Goal: Task Accomplishment & Management: Complete application form

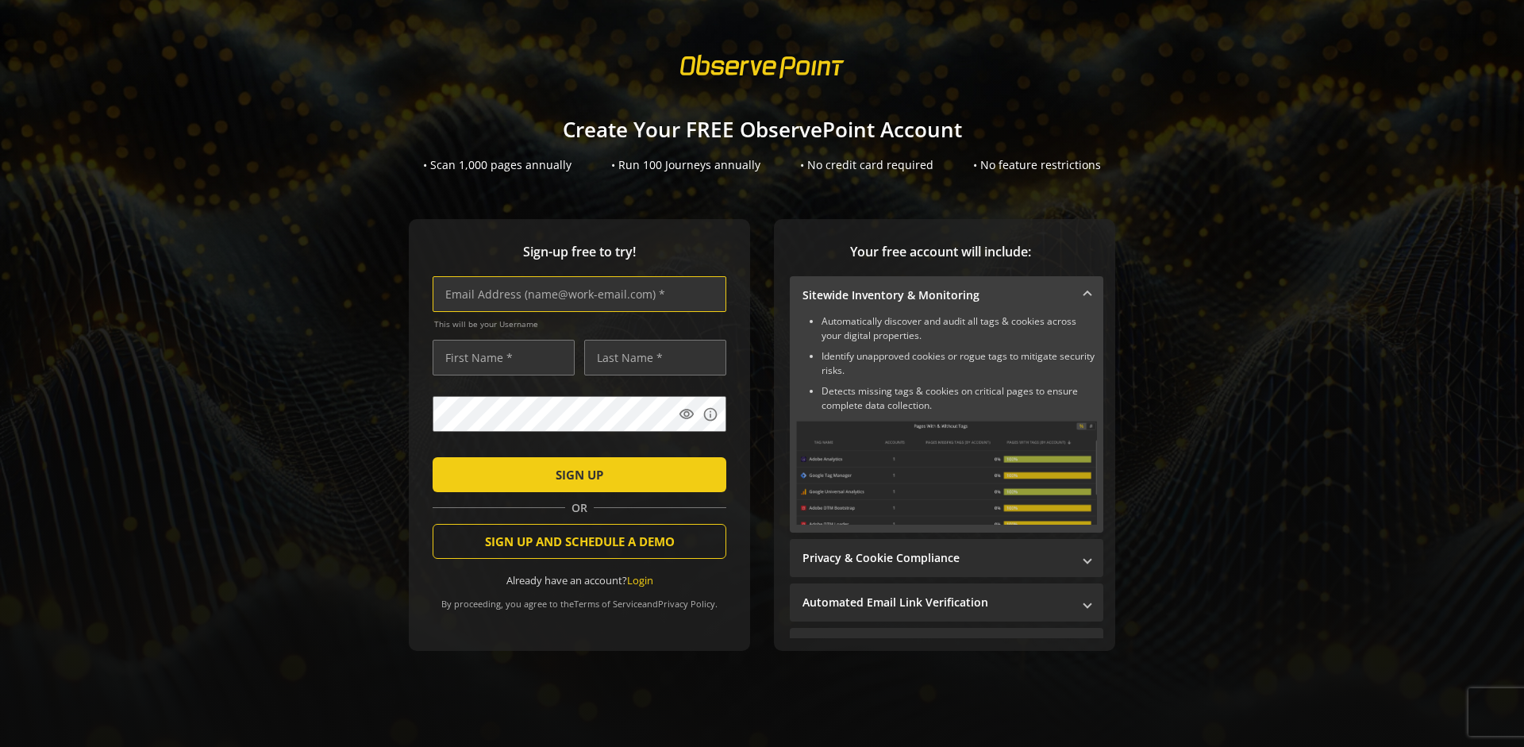
click at [576, 294] on input "text" at bounding box center [580, 294] width 294 height 36
type input "[EMAIL_ADDRESS][DOMAIN_NAME]"
click at [499, 357] on input "text" at bounding box center [504, 358] width 142 height 36
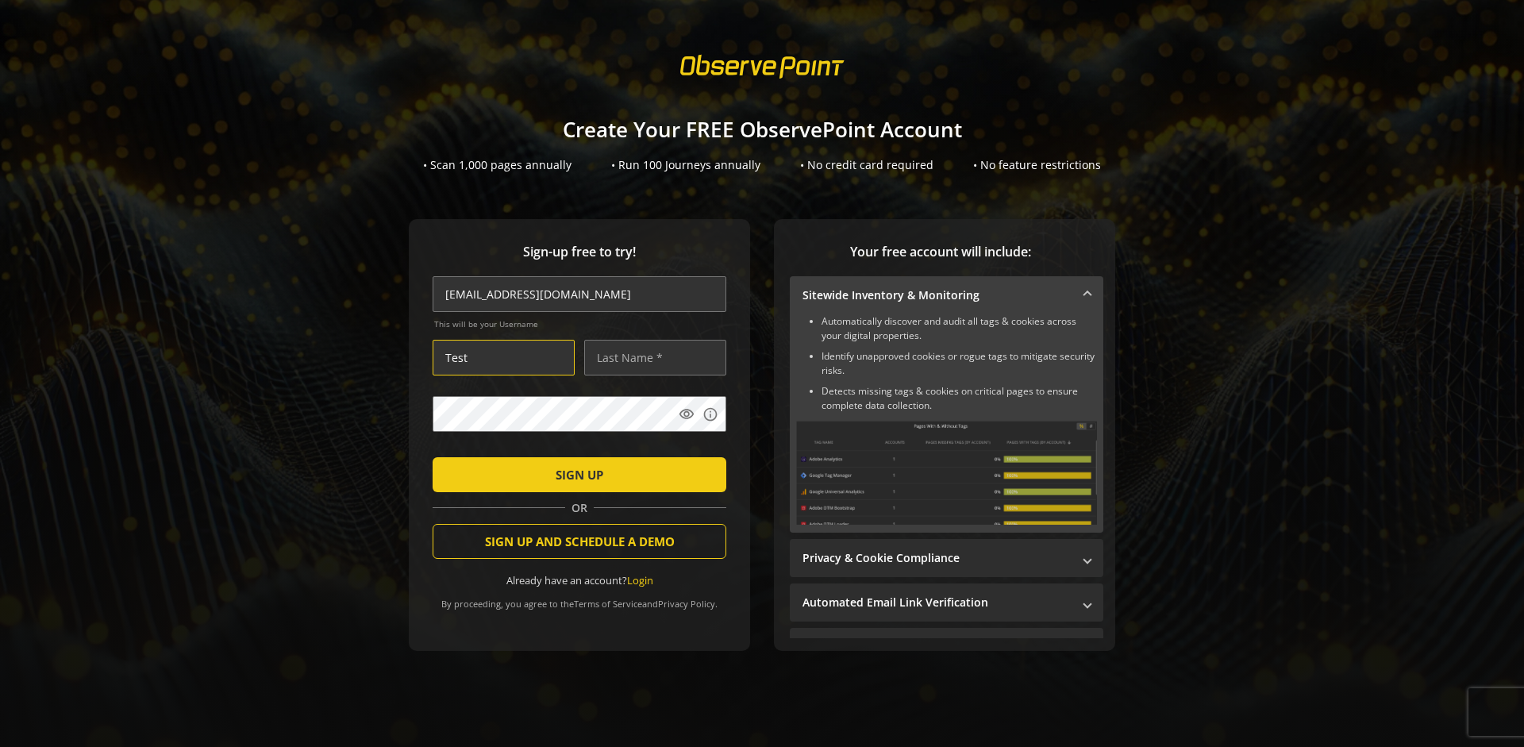
type input "Test"
click at [651, 357] on input "text" at bounding box center [655, 358] width 142 height 36
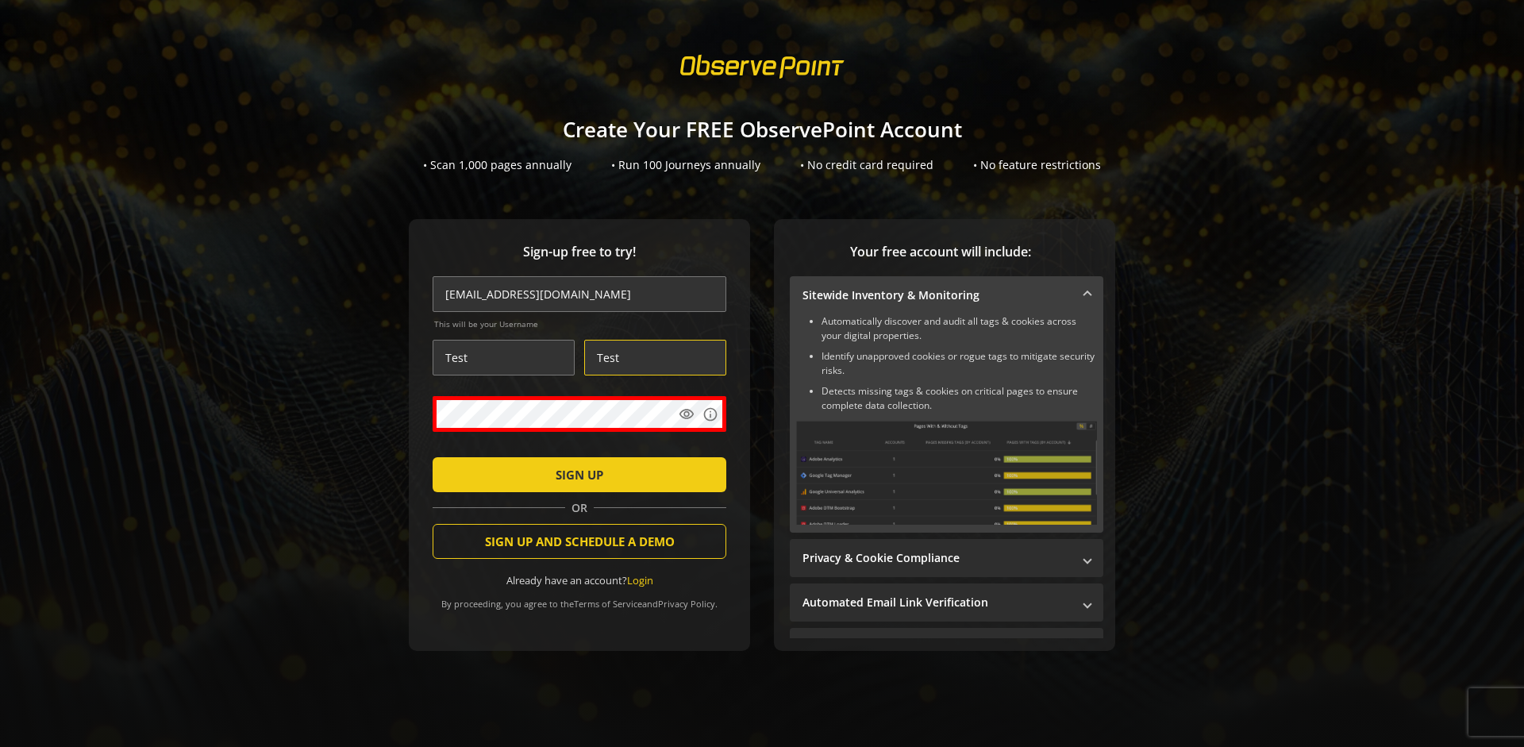
type input "Test"
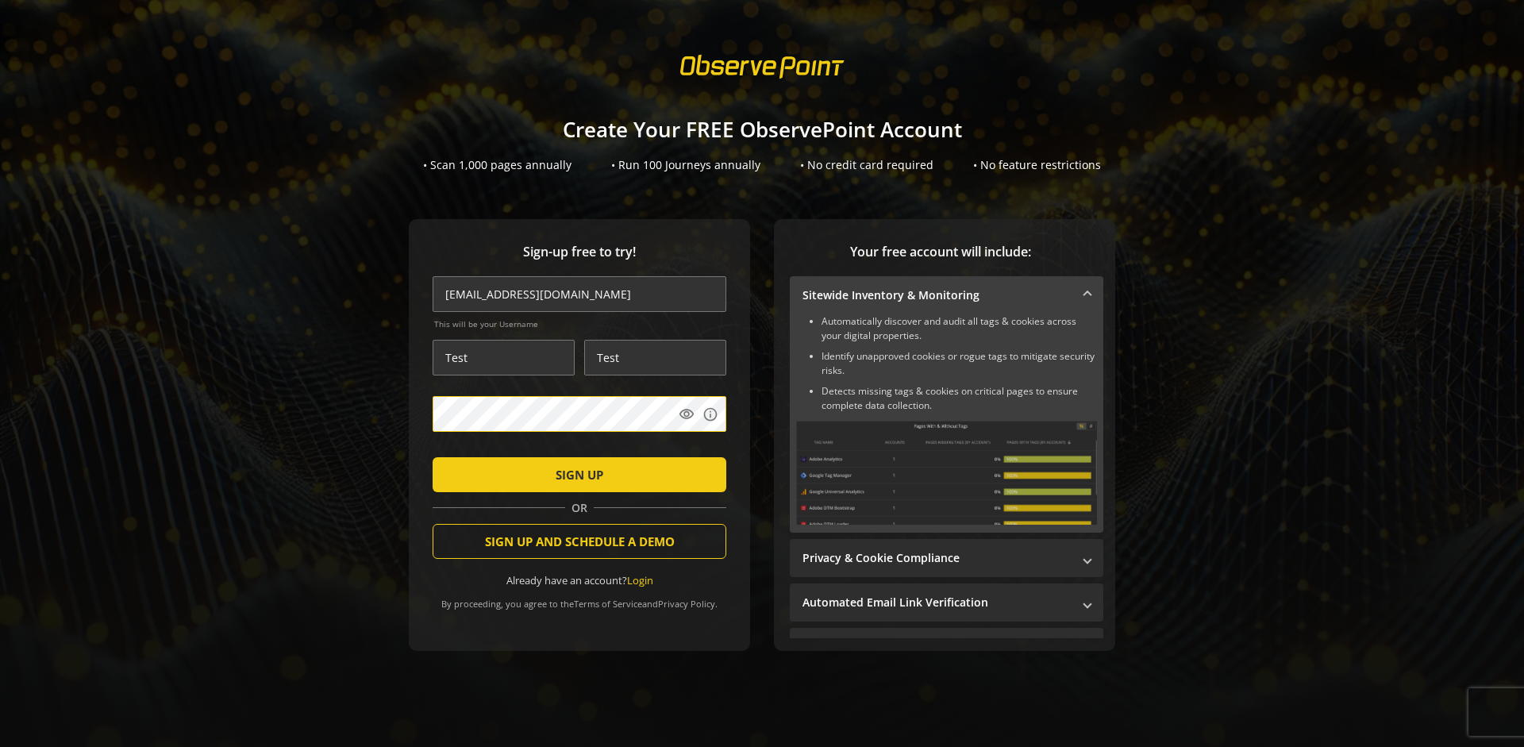
click at [576, 474] on span "SIGN UP" at bounding box center [580, 474] width 48 height 29
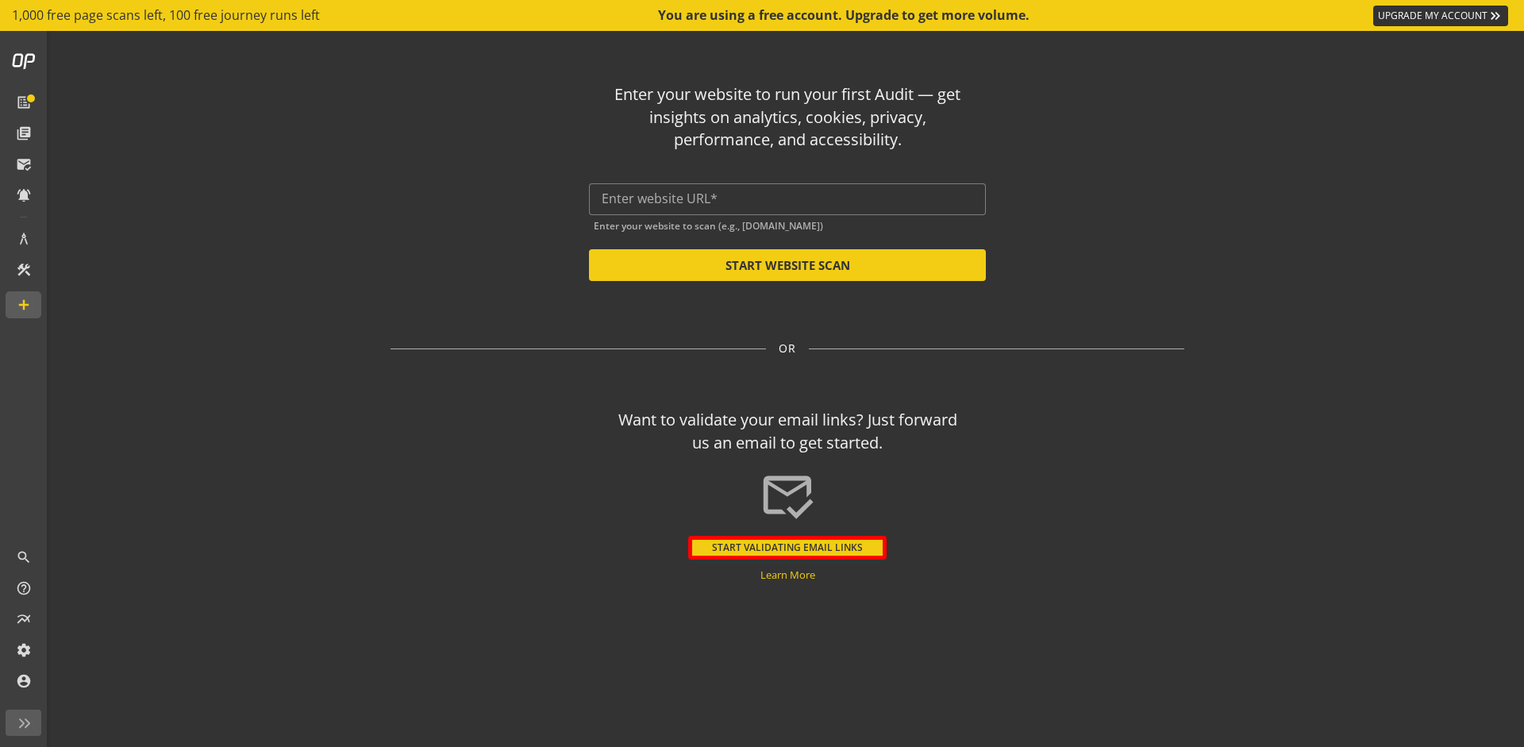
click at [788, 547] on button "START VALIDATING EMAIL LINKS" at bounding box center [787, 548] width 198 height 24
